Goal: Navigation & Orientation: Understand site structure

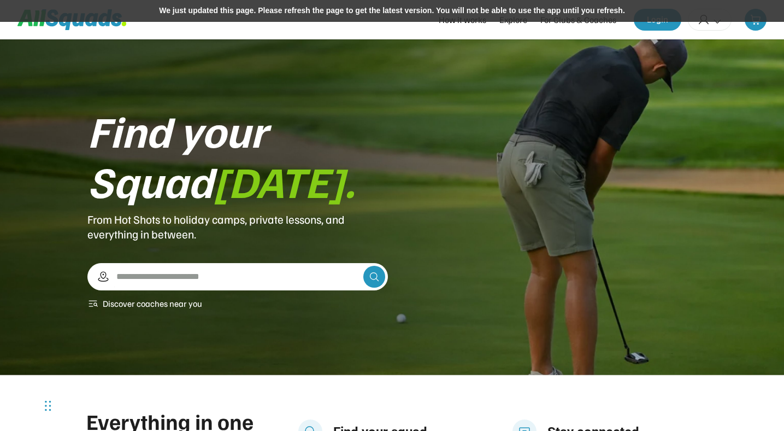
scroll to position [39, 0]
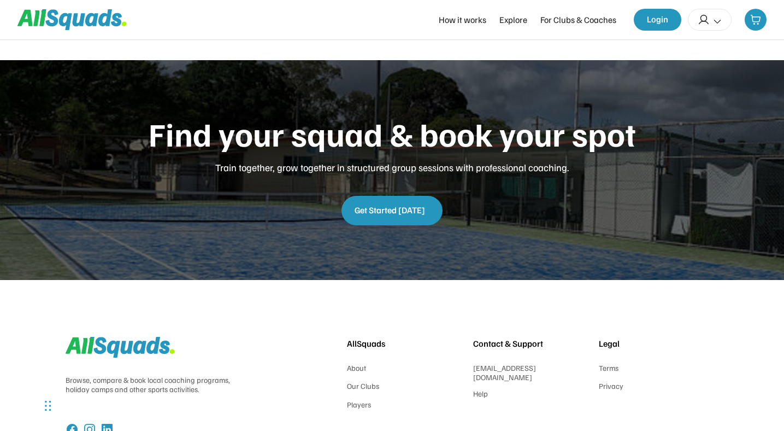
scroll to position [2704, 0]
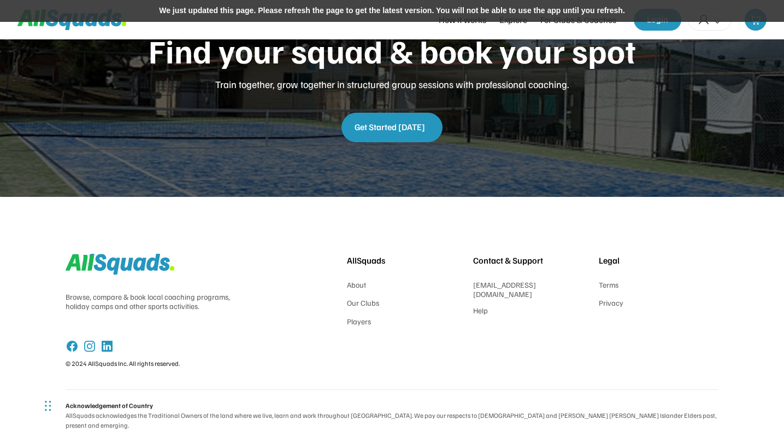
click at [392, 17] on div "We just updated this page. Please refresh the page to get the latest version. Y…" at bounding box center [392, 11] width 784 height 22
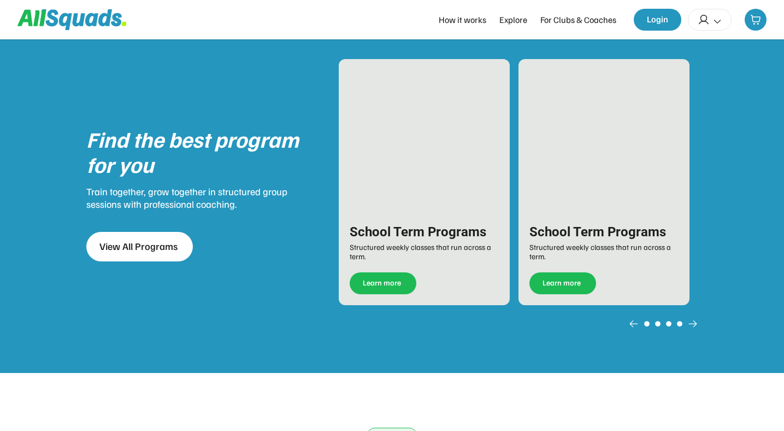
scroll to position [1337, 0]
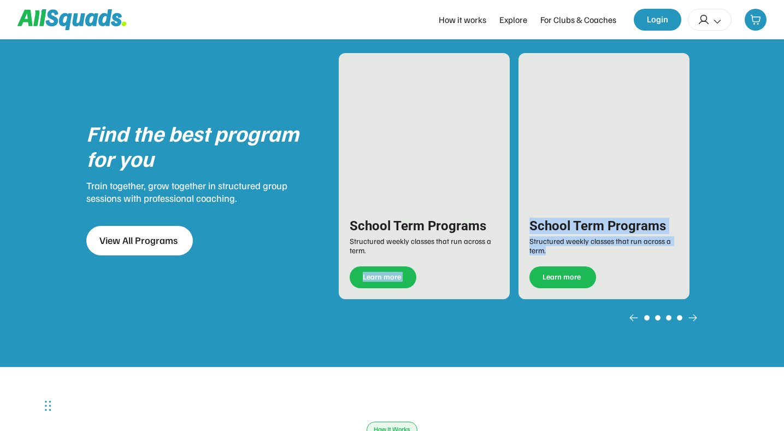
drag, startPoint x: 562, startPoint y: 260, endPoint x: 515, endPoint y: 260, distance: 47.0
click at [515, 260] on div "School Term Programs Structured weekly classes that run across a term. Learn mo…" at bounding box center [518, 176] width 359 height 246
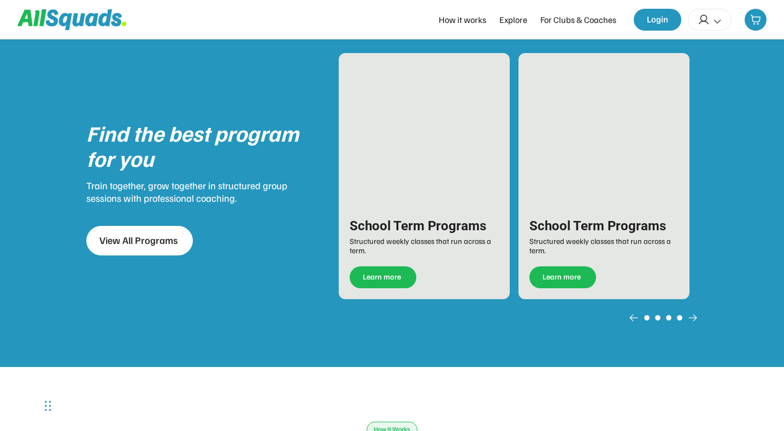
click at [477, 173] on div "School Term Programs Structured weekly classes that run across a term. Learn mo…" at bounding box center [424, 176] width 171 height 246
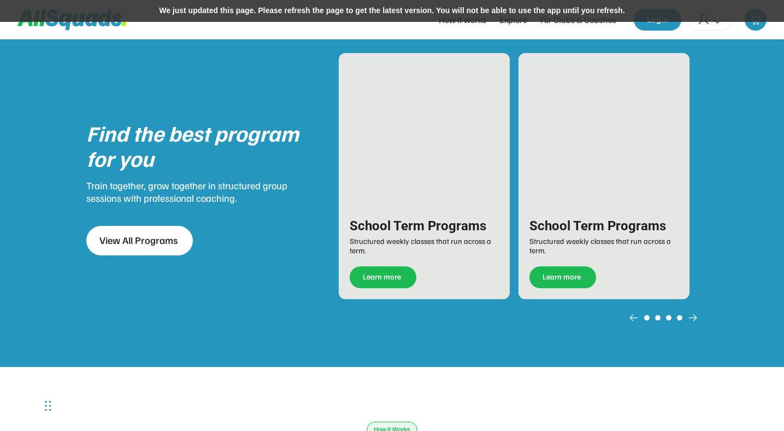
click at [444, 11] on div "We just updated this page. Please refresh the page to get the latest version. Y…" at bounding box center [392, 11] width 784 height 22
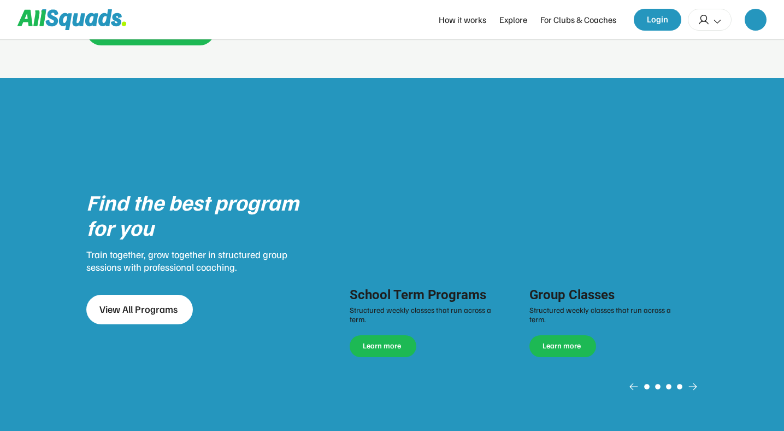
scroll to position [1337, 0]
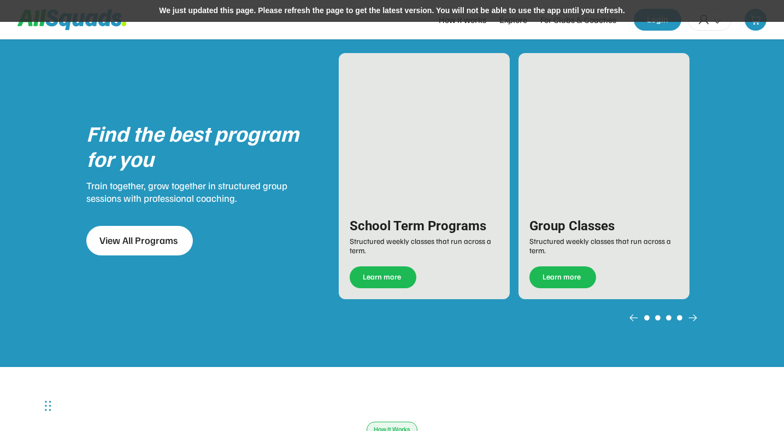
click at [464, 8] on div "We just updated this page. Please refresh the page to get the latest version. Y…" at bounding box center [392, 11] width 784 height 22
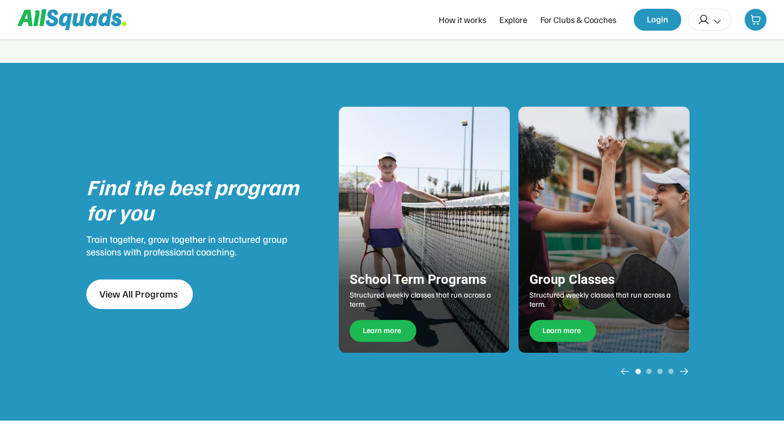
scroll to position [1289, 0]
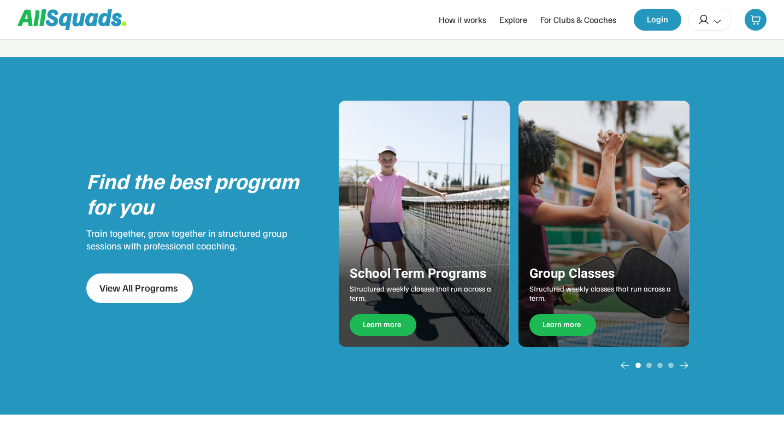
click at [649, 363] on use at bounding box center [649, 365] width 7 height 7
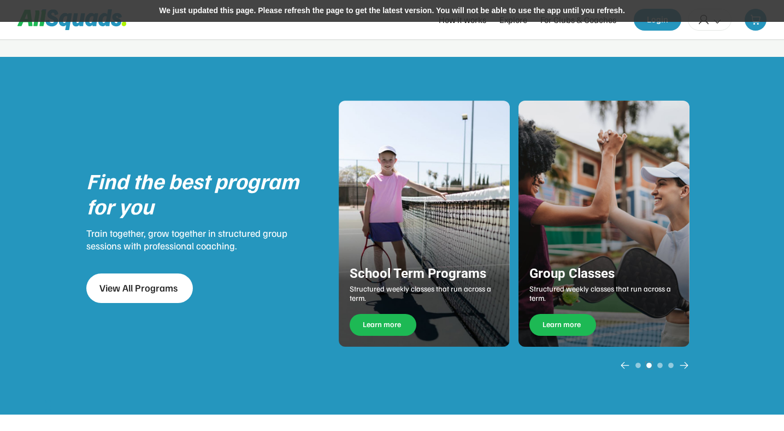
click at [626, 365] on icon at bounding box center [625, 364] width 11 height 11
click at [686, 365] on use at bounding box center [684, 364] width 11 height 11
click at [447, 10] on div "We just updated this page. Please refresh the page to get the latest version. Y…" at bounding box center [392, 11] width 784 height 22
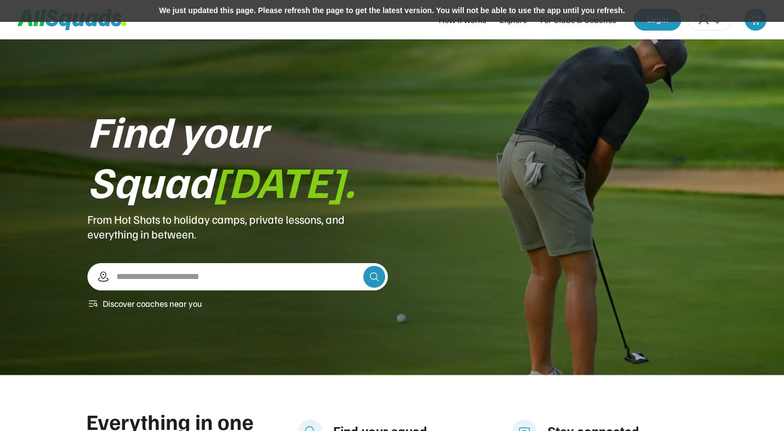
scroll to position [1289, 0]
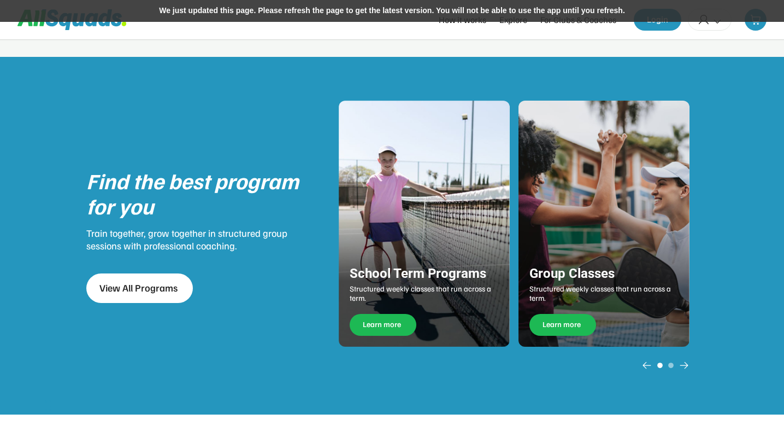
click at [445, 11] on div "We just updated this page. Please refresh the page to get the latest version. Y…" at bounding box center [392, 11] width 784 height 22
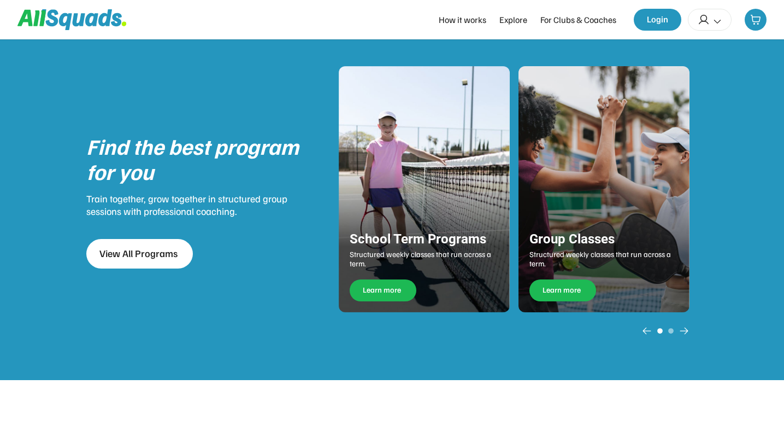
scroll to position [1289, 0]
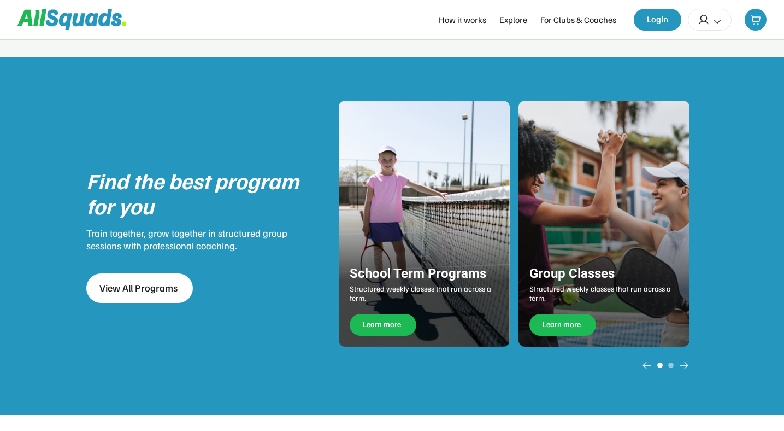
click at [686, 364] on use at bounding box center [684, 364] width 11 height 11
click at [642, 363] on icon at bounding box center [646, 364] width 11 height 11
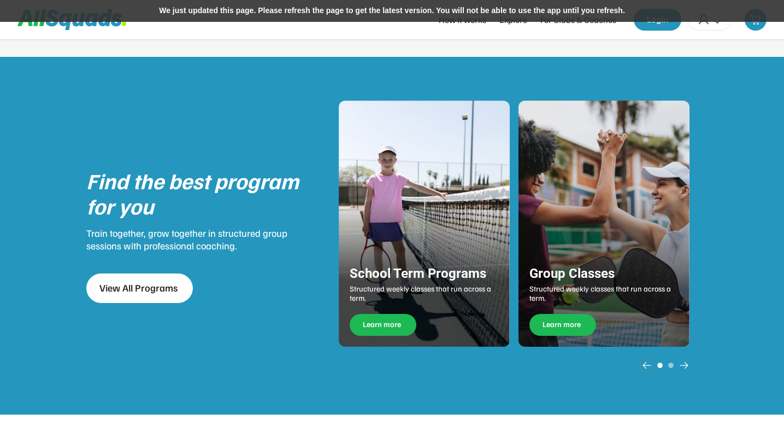
click at [474, 10] on div "We just updated this page. Please refresh the page to get the latest version. Y…" at bounding box center [392, 11] width 784 height 22
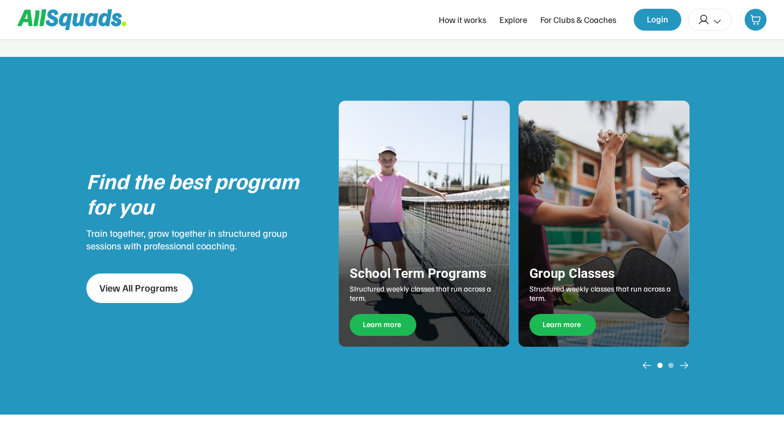
scroll to position [1289, 0]
click at [685, 364] on icon at bounding box center [684, 364] width 11 height 11
click at [647, 362] on icon at bounding box center [646, 364] width 11 height 11
click at [531, 376] on div "Find the best program for you Train together, grow together in structured group…" at bounding box center [392, 235] width 612 height 357
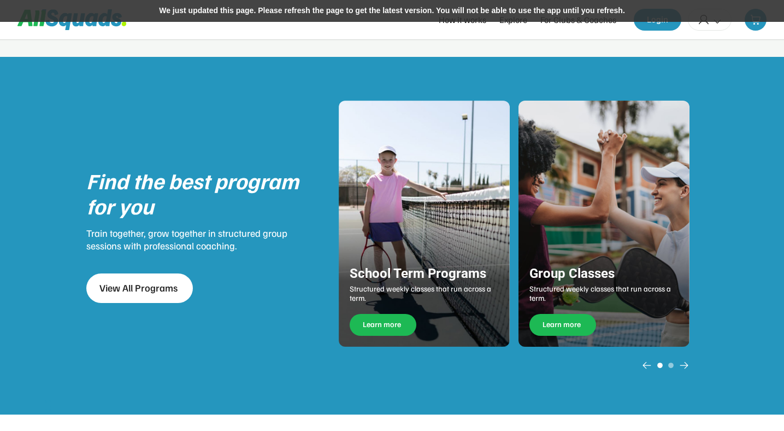
click at [470, 13] on div "We just updated this page. Please refresh the page to get the latest version. Y…" at bounding box center [392, 11] width 784 height 22
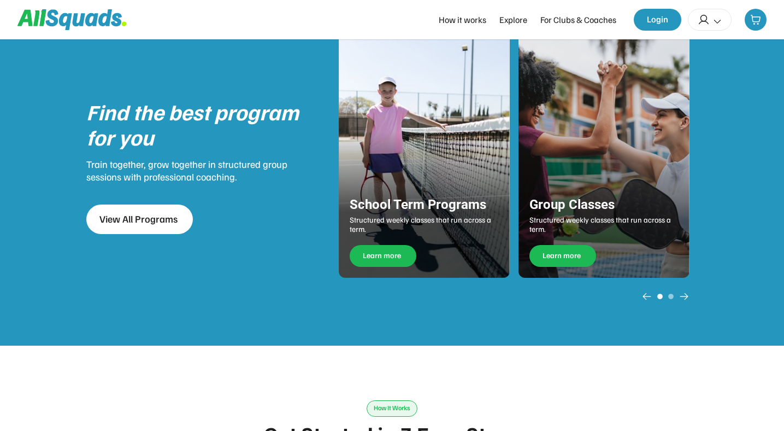
scroll to position [1289, 0]
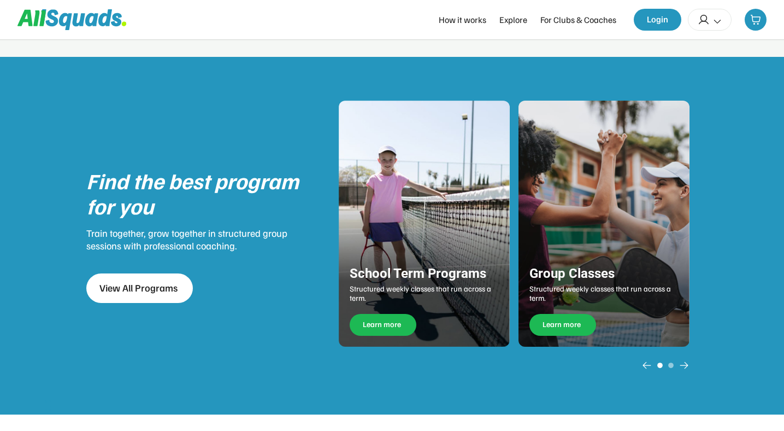
click at [685, 362] on use at bounding box center [684, 364] width 11 height 11
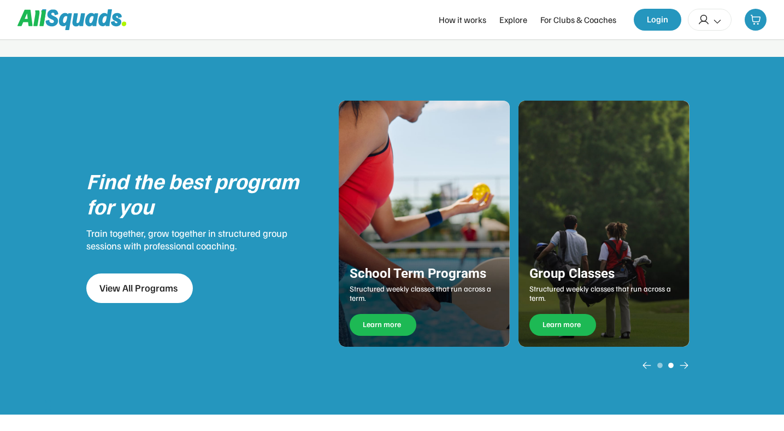
click at [646, 365] on icon at bounding box center [646, 364] width 11 height 11
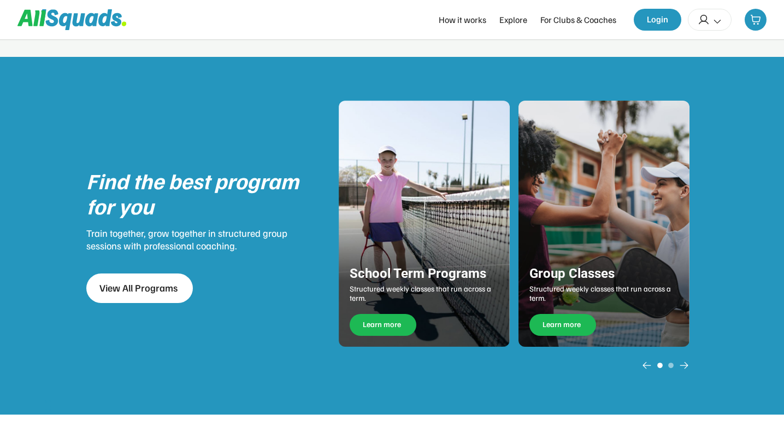
click at [686, 364] on icon at bounding box center [684, 364] width 11 height 11
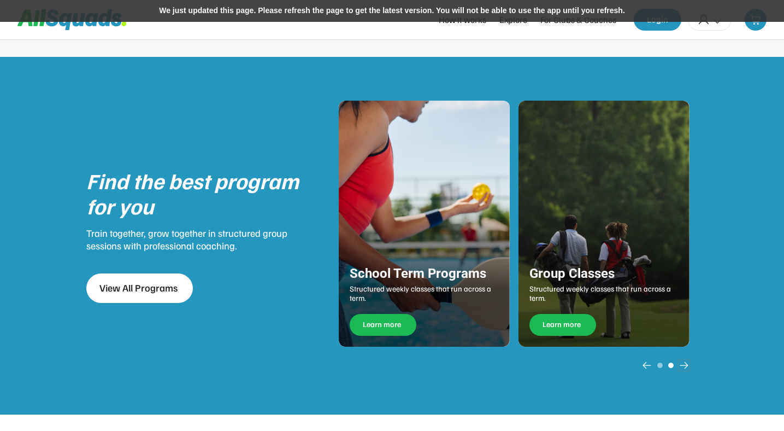
click at [457, 10] on div "We just updated this page. Please refresh the page to get the latest version. Y…" at bounding box center [392, 11] width 784 height 22
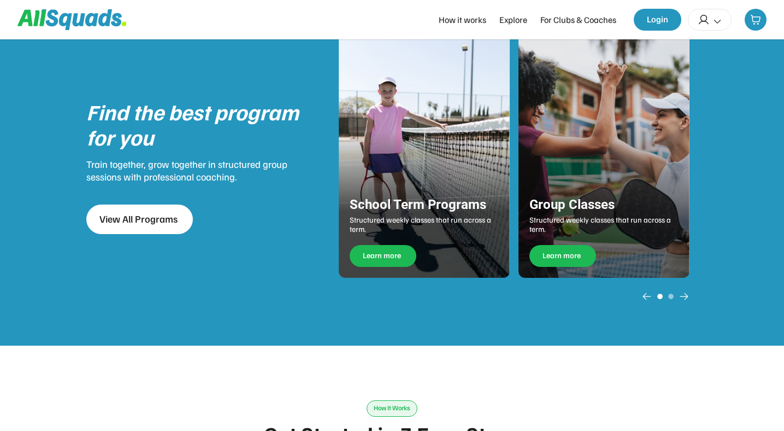
scroll to position [1289, 0]
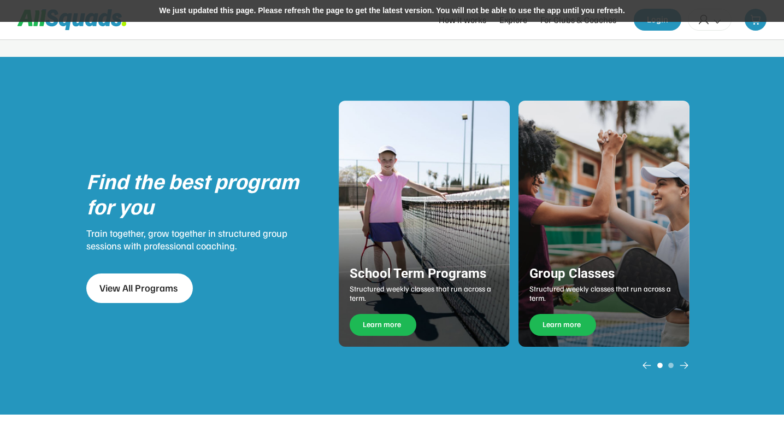
click at [409, 15] on div "We just updated this page. Please refresh the page to get the latest version. Y…" at bounding box center [392, 11] width 784 height 22
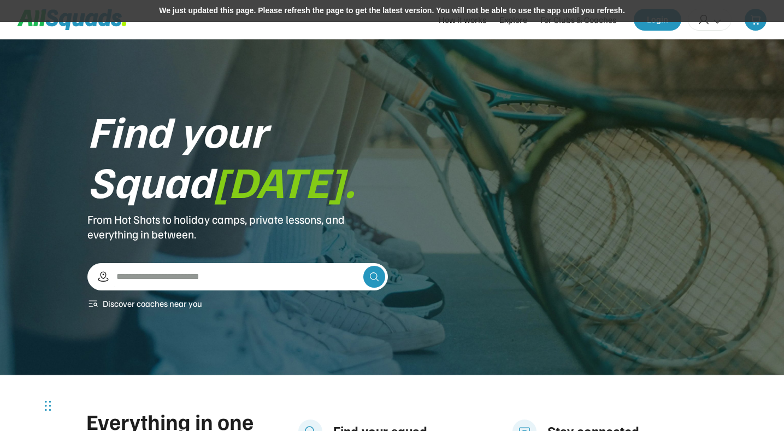
click at [483, 15] on div "We just updated this page. Please refresh the page to get the latest version. Y…" at bounding box center [392, 11] width 784 height 22
click at [384, 11] on div "We just updated this page. Please refresh the page to get the latest version. Y…" at bounding box center [392, 11] width 784 height 22
click at [277, 68] on div "Find your Squad today. From Hot Shots to holiday camps, private lessons, and ev…" at bounding box center [392, 207] width 784 height 336
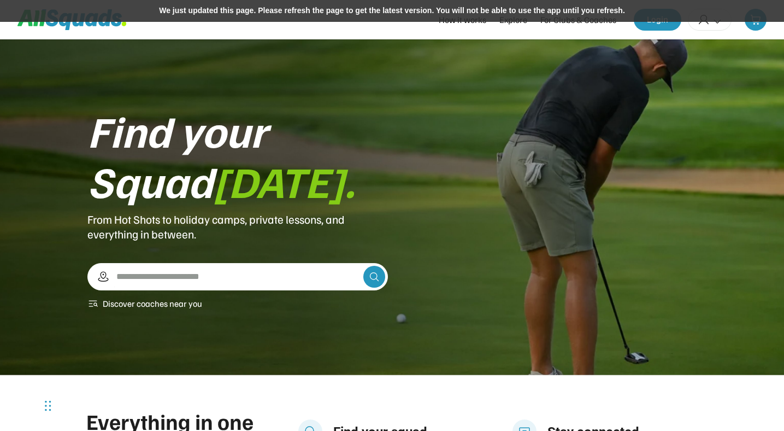
click at [316, 10] on div "We just updated this page. Please refresh the page to get the latest version. Y…" at bounding box center [392, 11] width 784 height 22
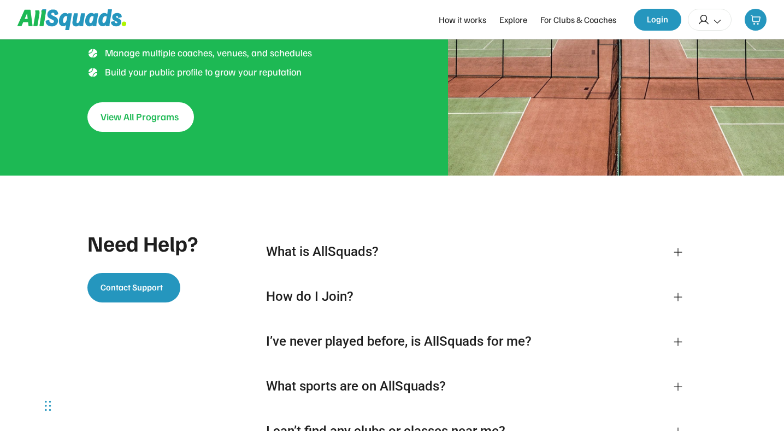
scroll to position [2265, 0]
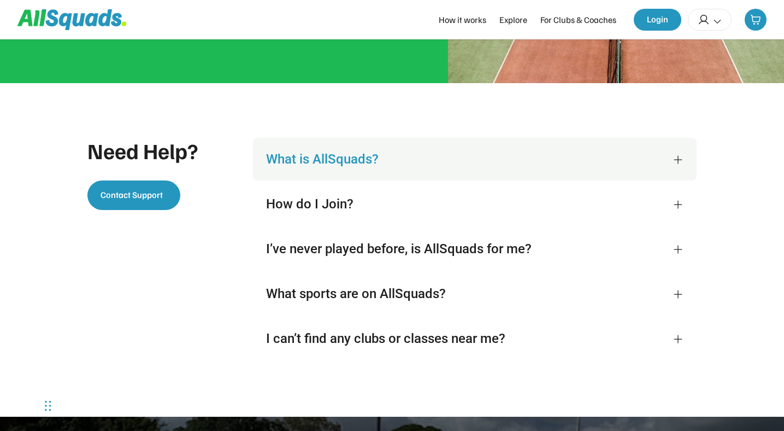
click at [371, 160] on div "What is AllSquads?" at bounding box center [462, 159] width 393 height 16
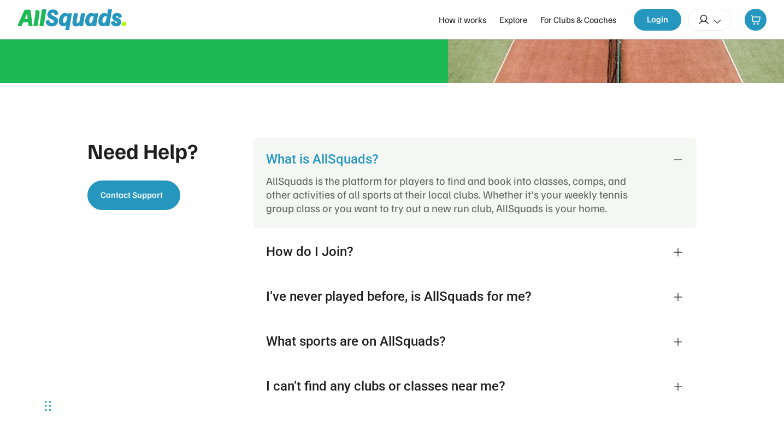
click at [371, 160] on div "What is AllSquads?" at bounding box center [462, 159] width 393 height 16
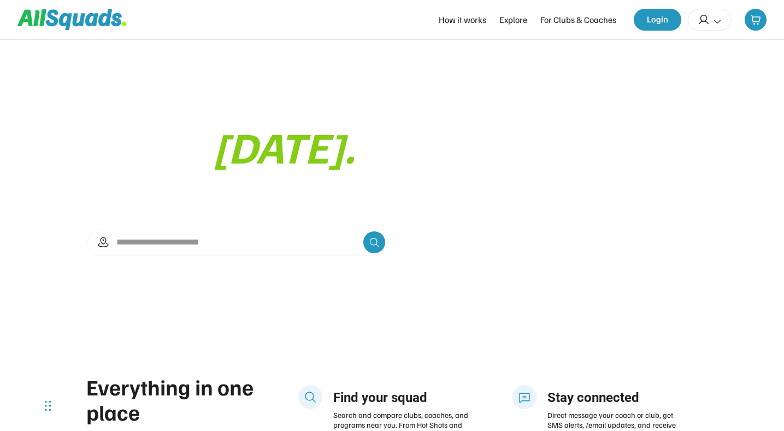
scroll to position [0, 0]
